Goal: Communication & Community: Answer question/provide support

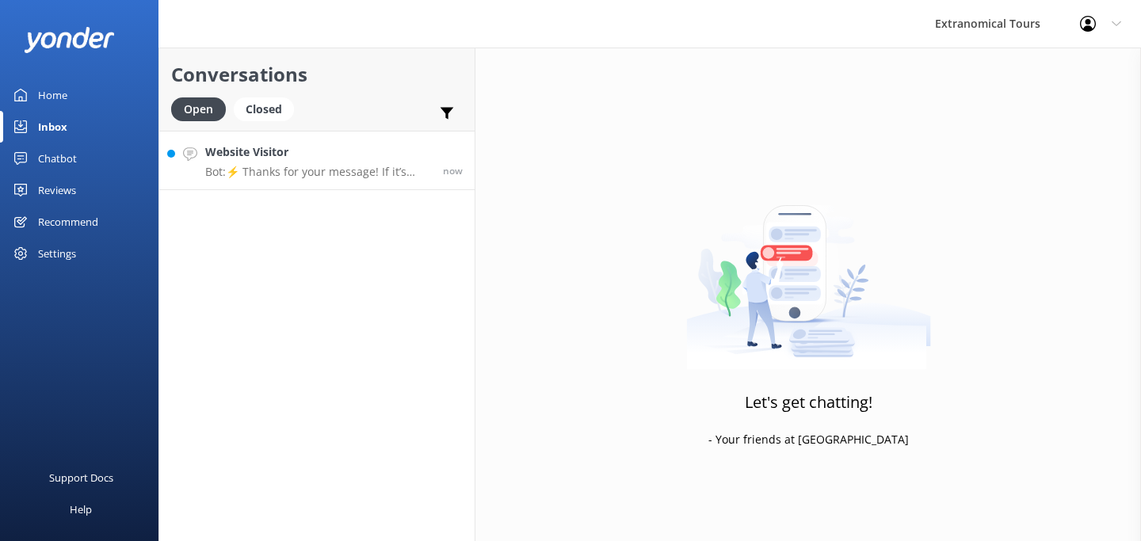
click at [275, 173] on p "Bot: ⚡ Thanks for your message! If it’s during our office hours (5:30am–10pm PT…" at bounding box center [318, 172] width 226 height 14
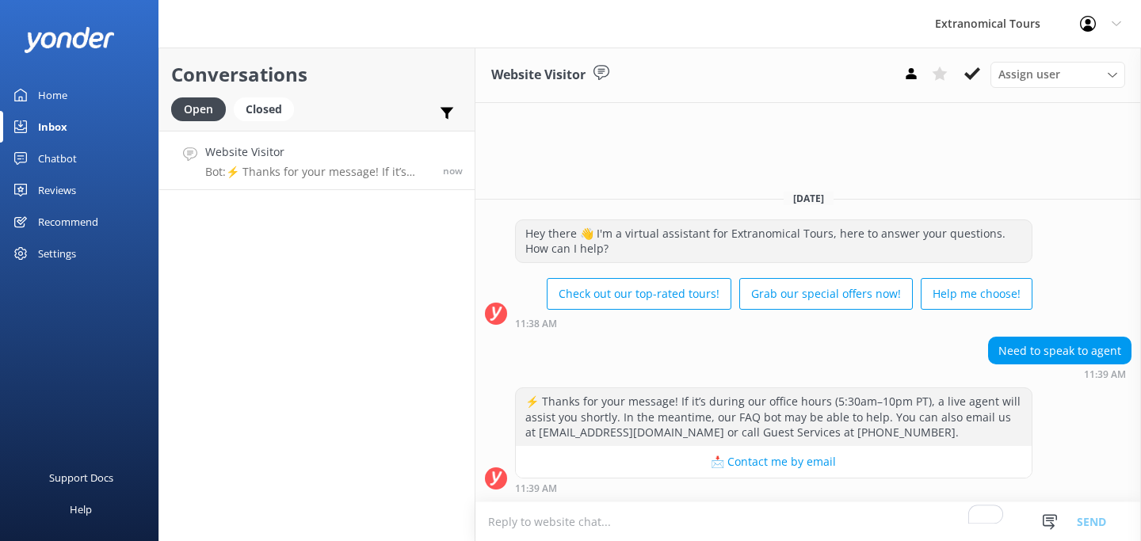
click at [775, 519] on textarea "To enrich screen reader interactions, please activate Accessibility in Grammarl…" at bounding box center [807, 521] width 665 height 39
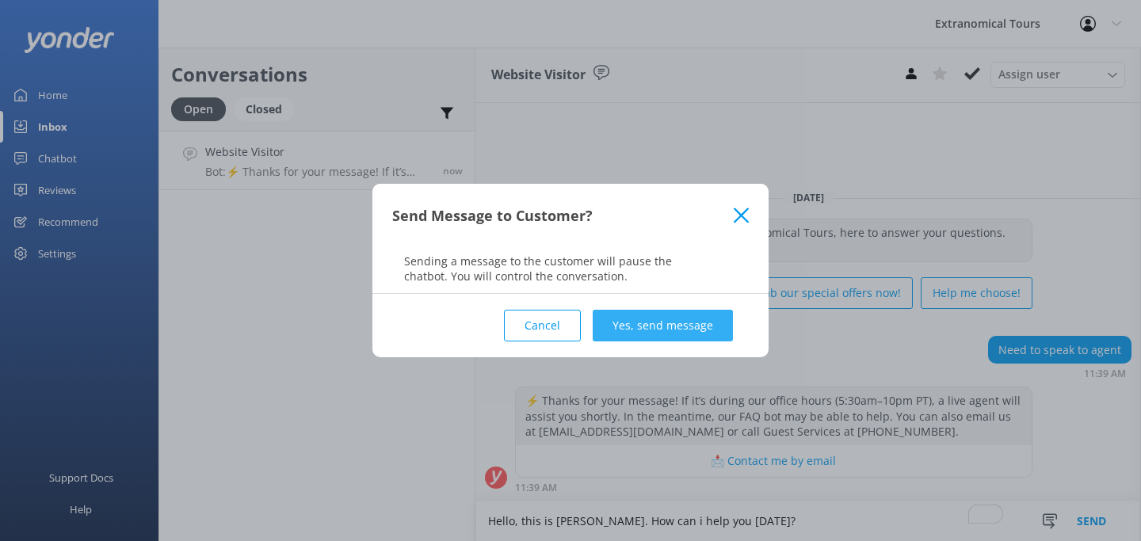
type textarea "Hello, this is [PERSON_NAME]. How can i help you [DATE]?"
click at [684, 321] on button "Yes, send message" at bounding box center [662, 326] width 140 height 32
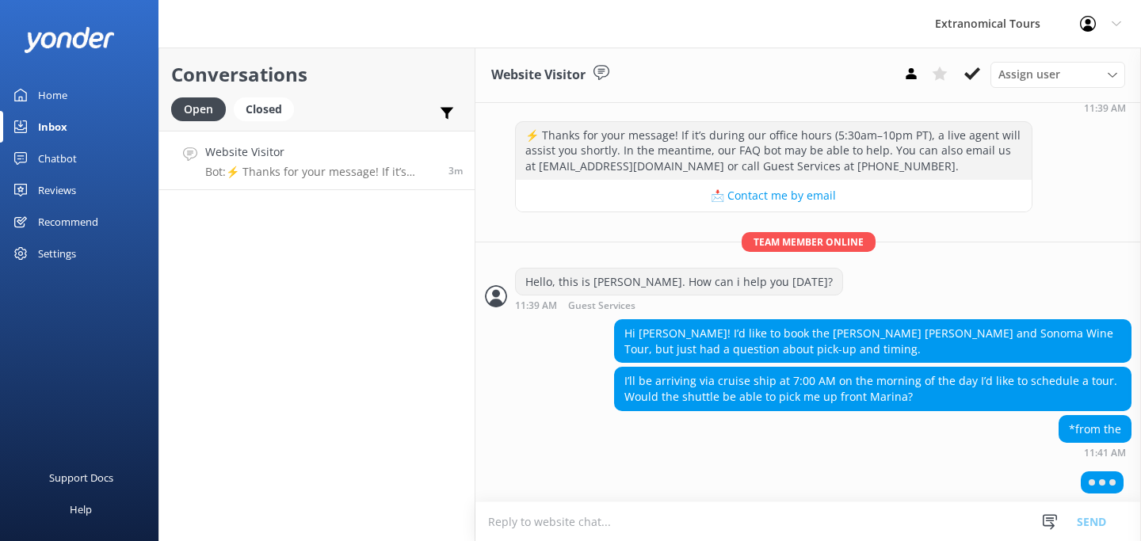
scroll to position [192, 0]
click at [559, 535] on textarea "To enrich screen reader interactions, please activate Accessibility in Grammarl…" at bounding box center [807, 521] width 665 height 39
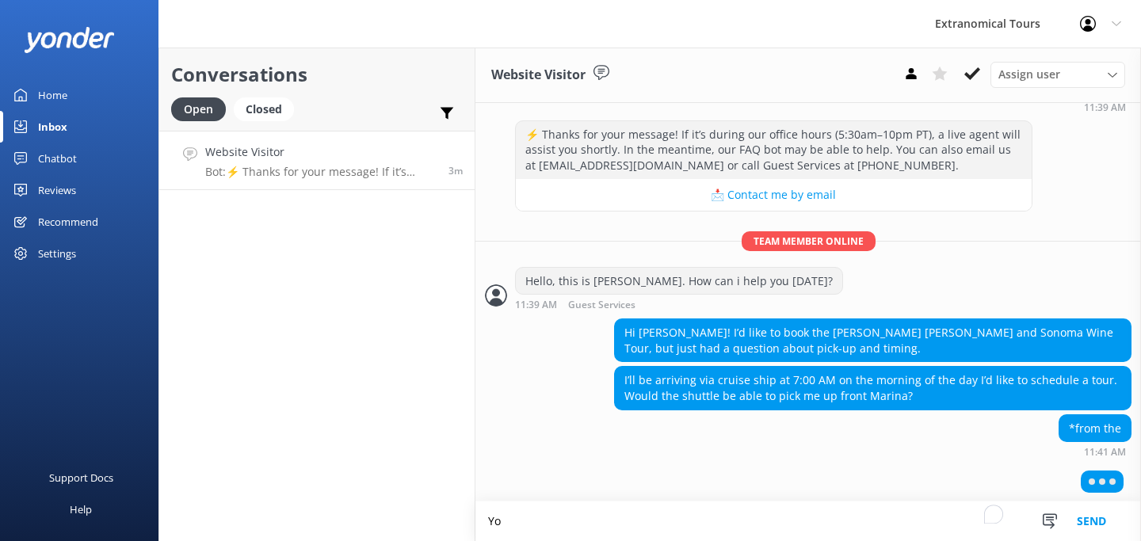
scroll to position [193, 0]
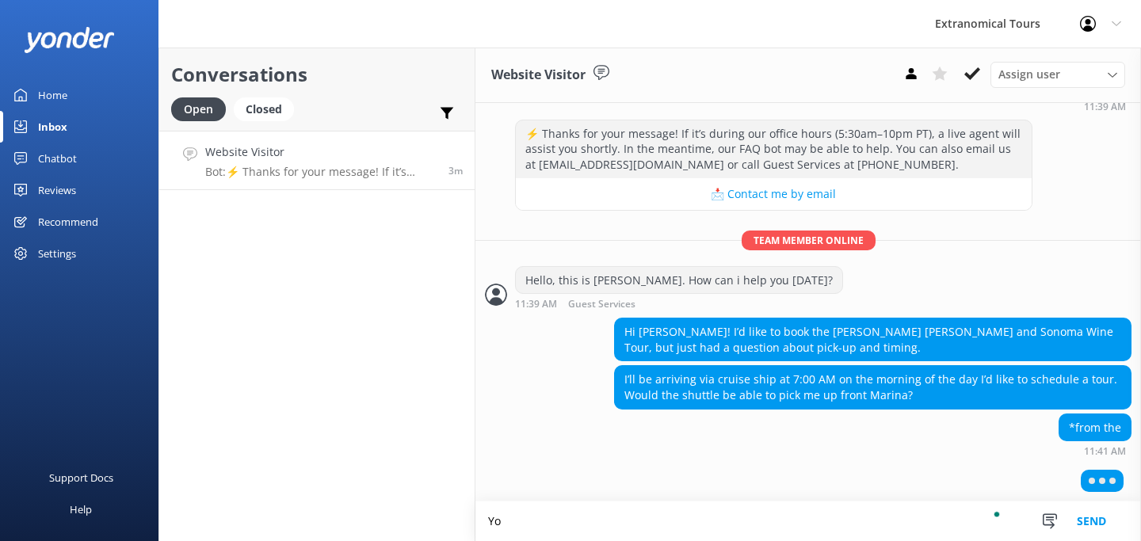
type textarea "Y"
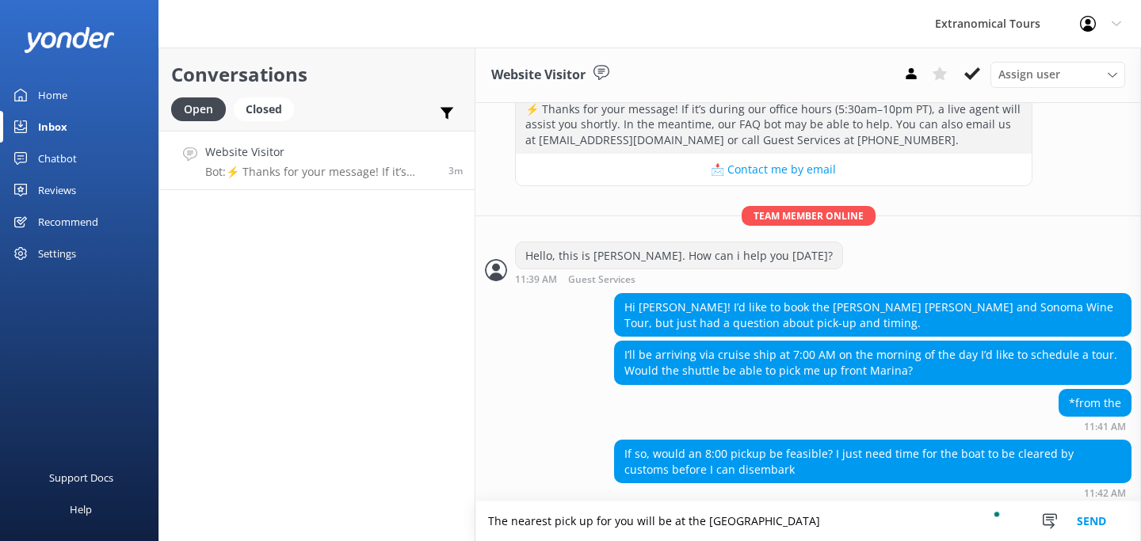
scroll to position [223, 0]
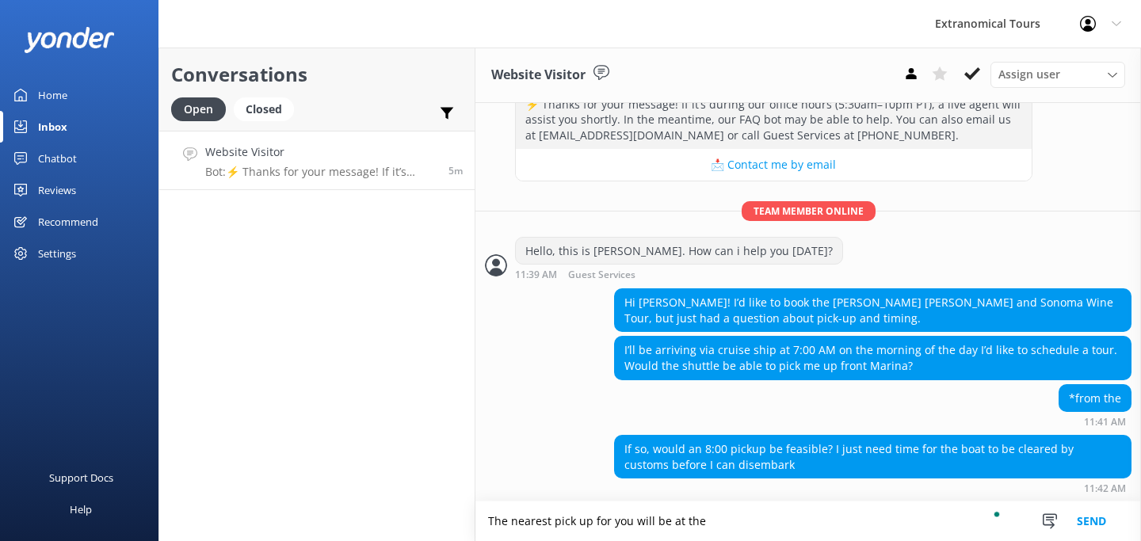
paste textarea "Hyatt Regency [GEOGRAPHIC_DATA] - [STREET_ADDRESS]"
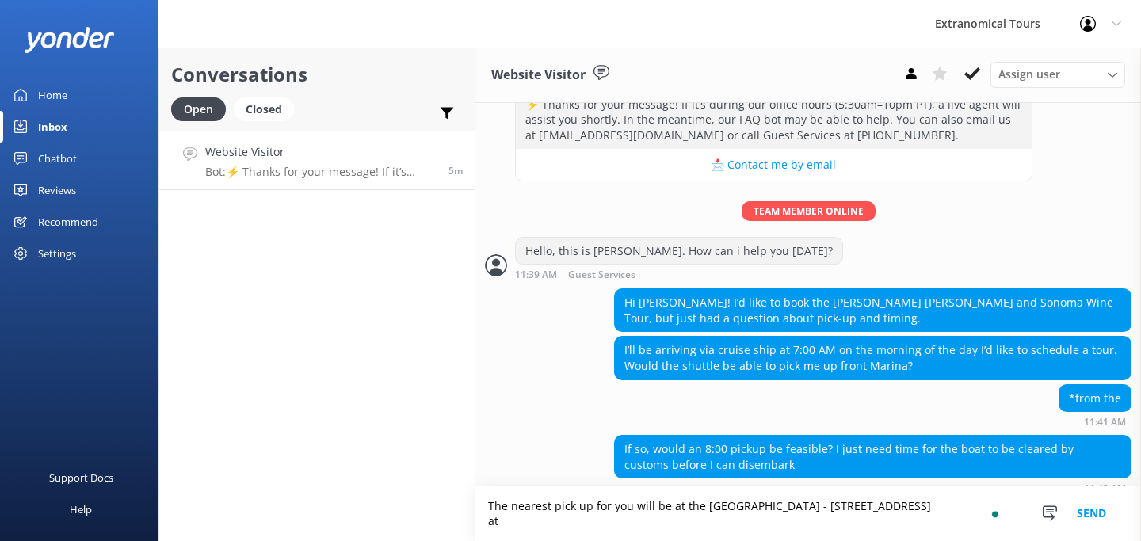
scroll to position [238, 0]
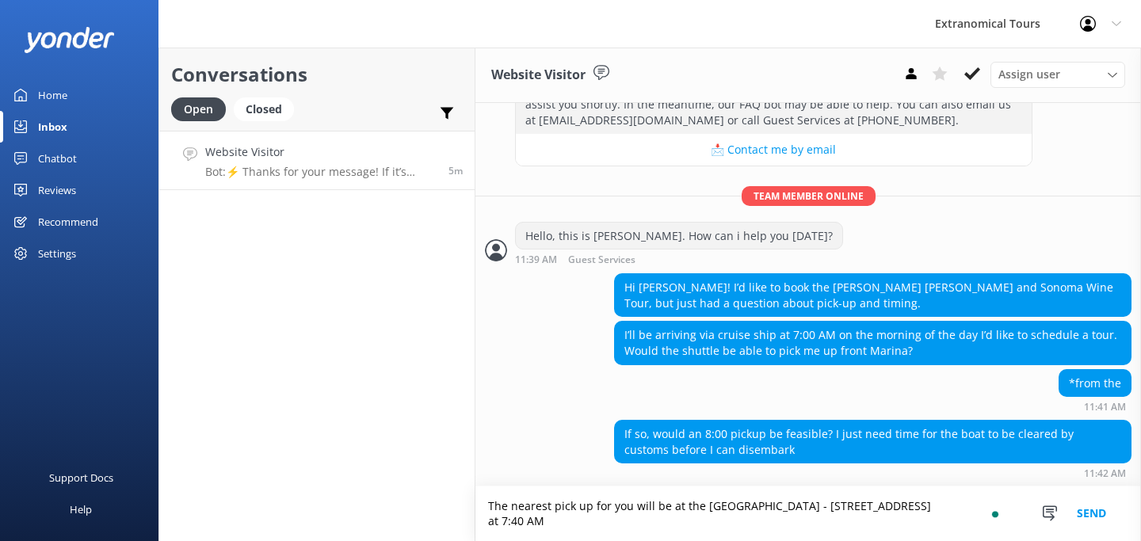
type textarea "The nearest pick up for you will be at the [GEOGRAPHIC_DATA] - [STREET_ADDRESS]…"
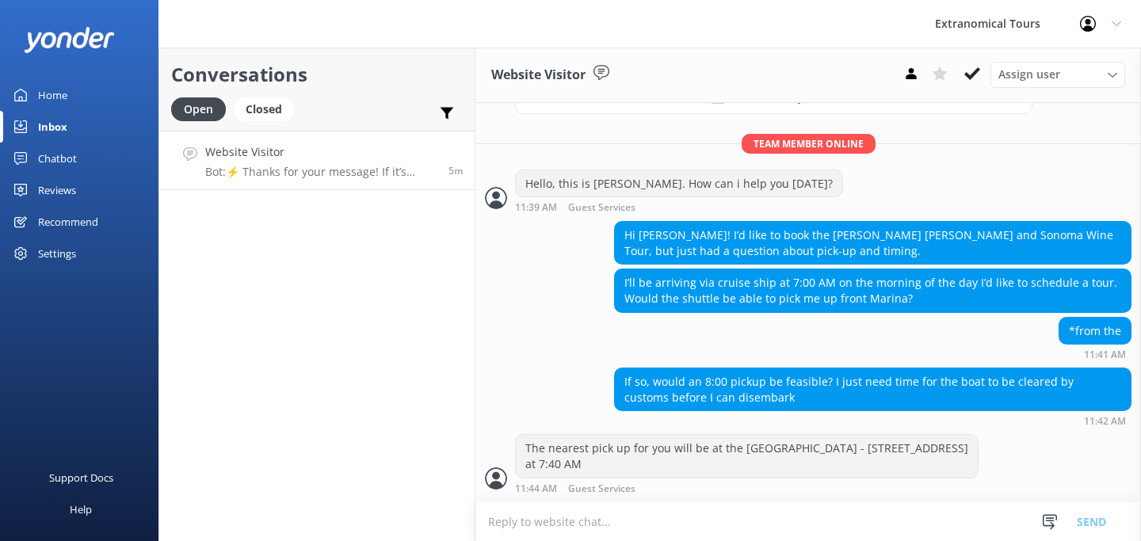
scroll to position [0, 0]
click at [612, 524] on textarea "To enrich screen reader interactions, please activate Accessibility in Grammarl…" at bounding box center [807, 521] width 665 height 39
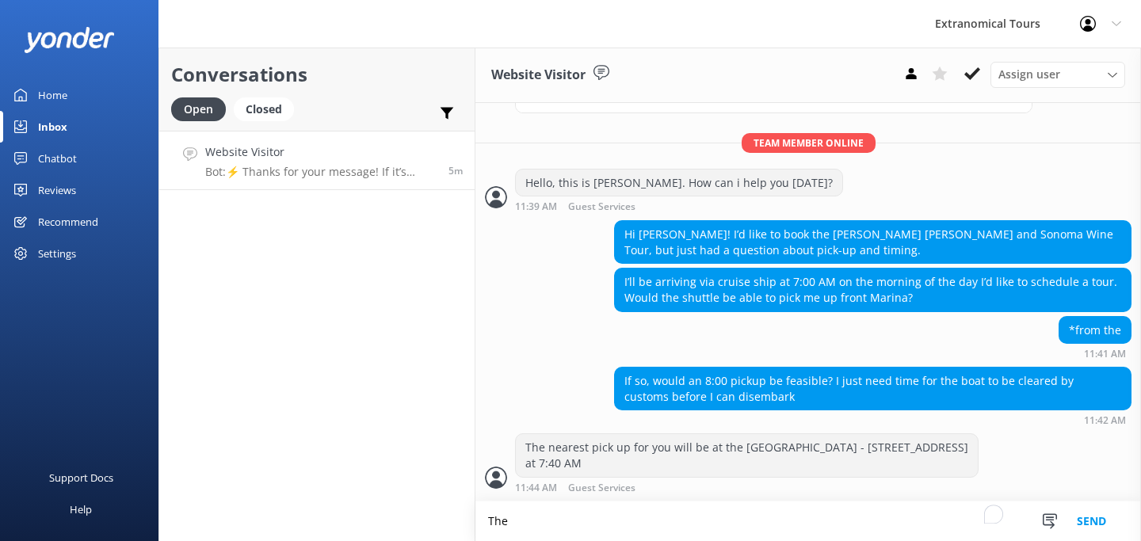
scroll to position [306, 0]
click at [724, 520] on textarea "The latest pick up we have is 8:05 AM at the [GEOGRAPHIC_DATA]" at bounding box center [807, 521] width 665 height 40
type textarea "The latest pick up we have is 8:05 AM at the [GEOGRAPHIC_DATA]"
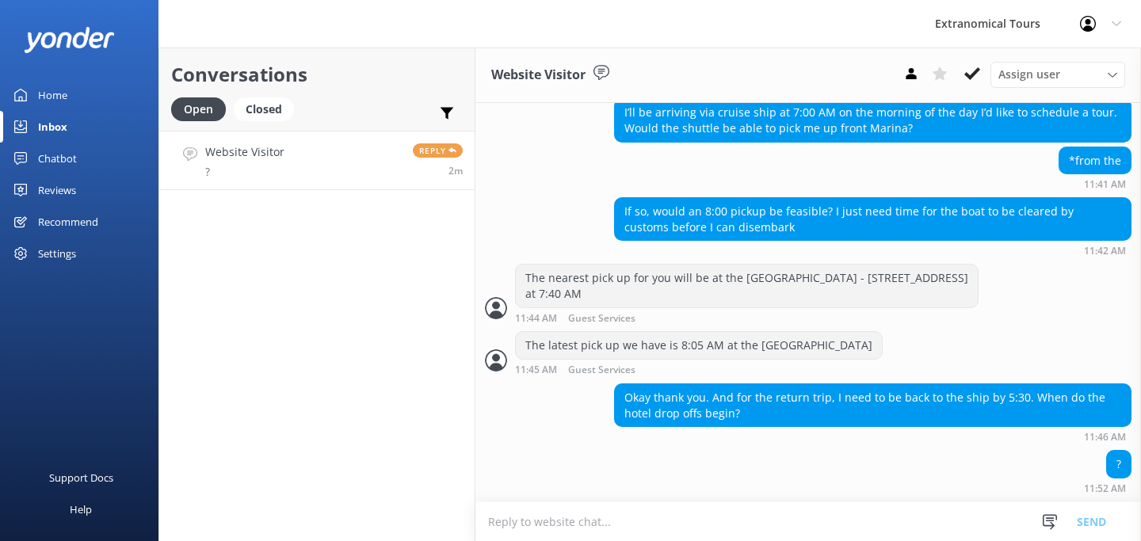
scroll to position [474, 0]
click at [649, 501] on form "Snippets Manage Still Need Further Assistance? Hi, just checking in - do you st…" at bounding box center [807, 521] width 665 height 40
click at [638, 527] on textarea "To enrich screen reader interactions, please activate Accessibility in Grammarl…" at bounding box center [807, 521] width 665 height 39
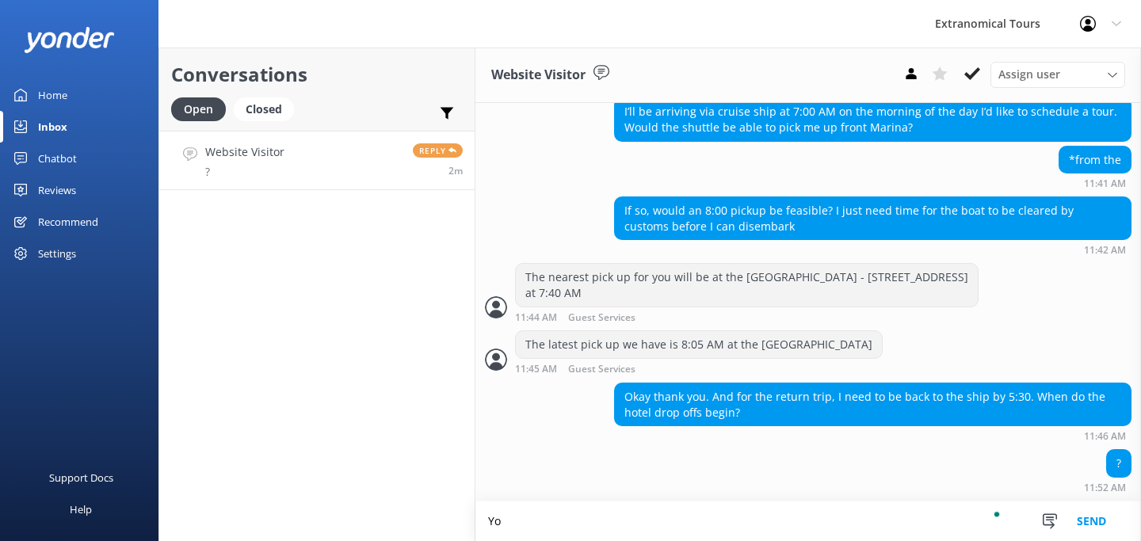
scroll to position [475, 0]
type textarea "You will be drop off at around 6PM ."
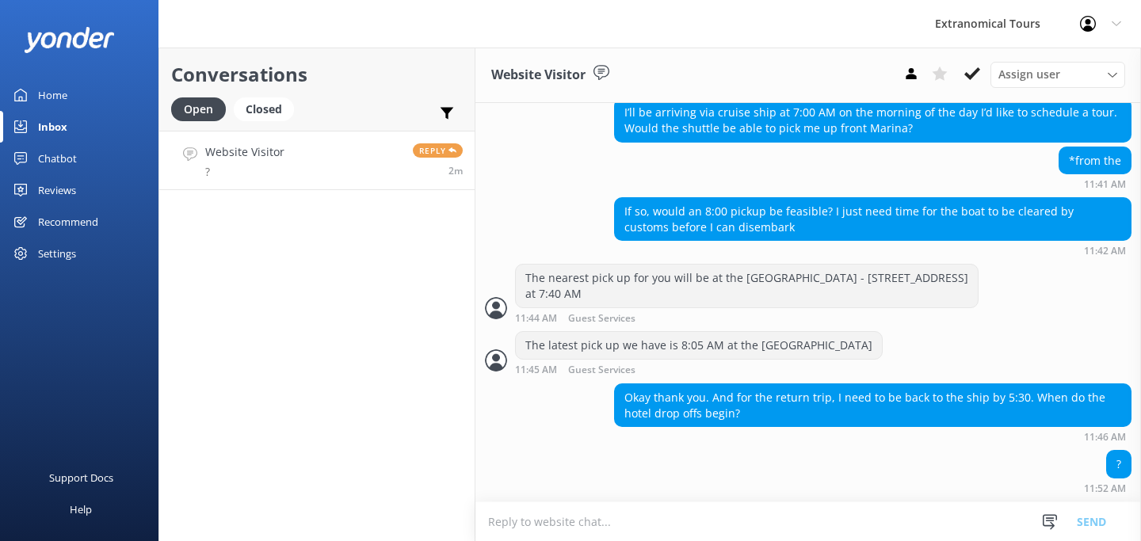
scroll to position [527, 0]
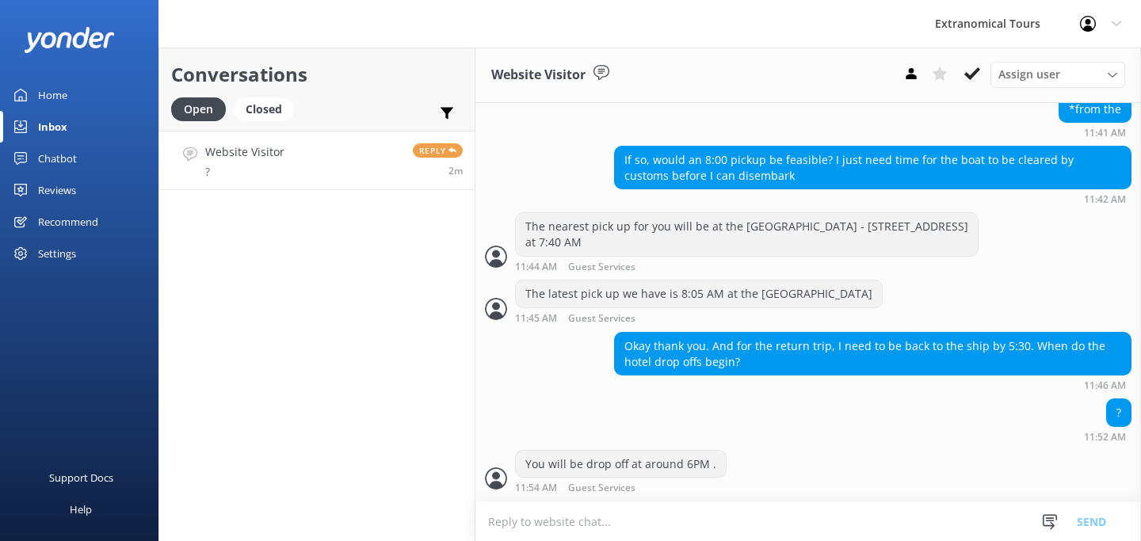
click at [615, 503] on textarea "To enrich screen reader interactions, please activate Accessibility in Grammarl…" at bounding box center [807, 521] width 665 height 39
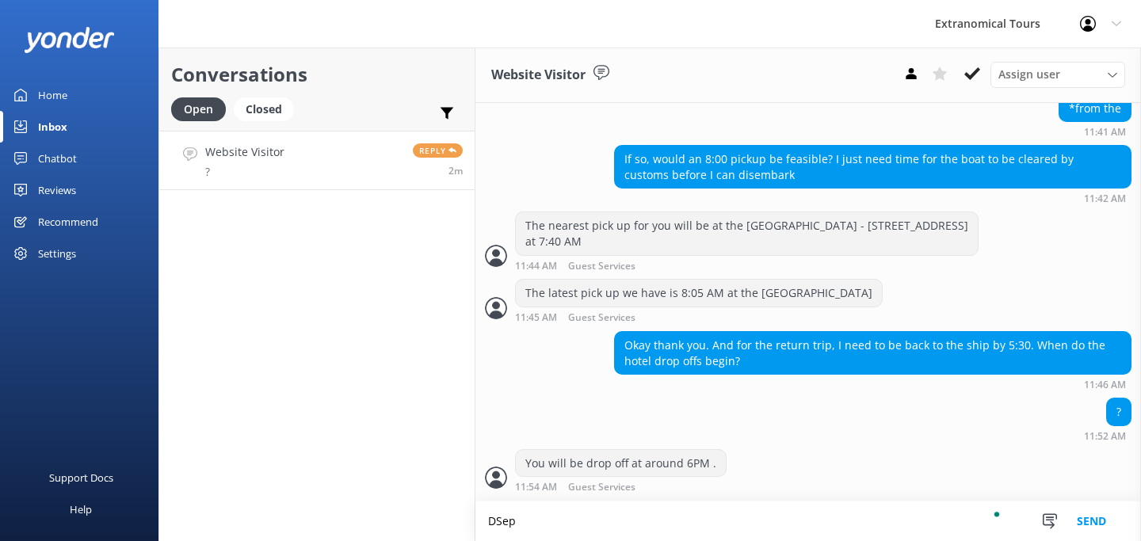
scroll to position [528, 0]
type textarea "Depending on the traffic."
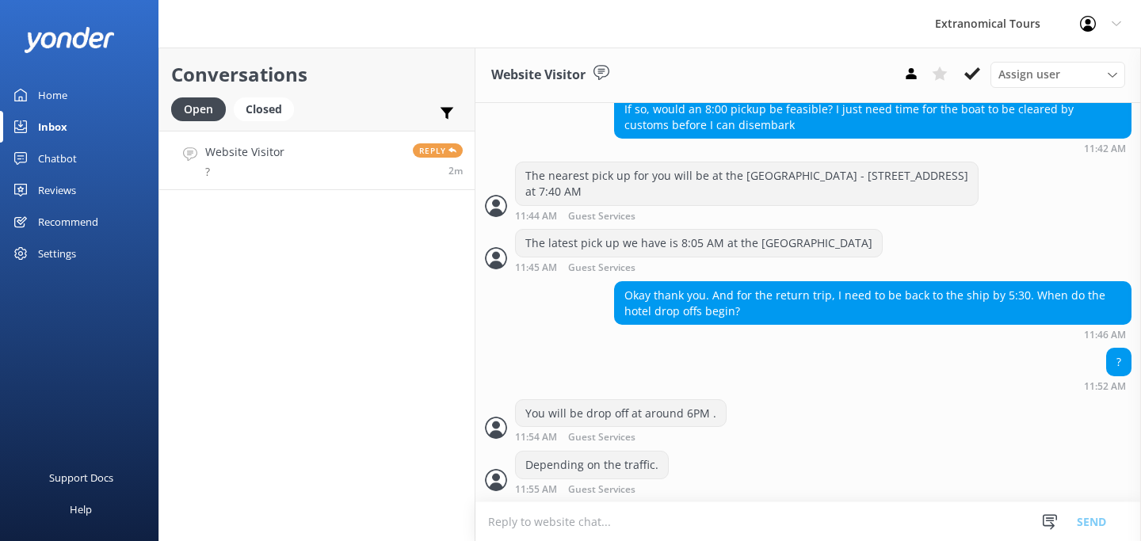
scroll to position [578, 0]
